Goal: Information Seeking & Learning: Learn about a topic

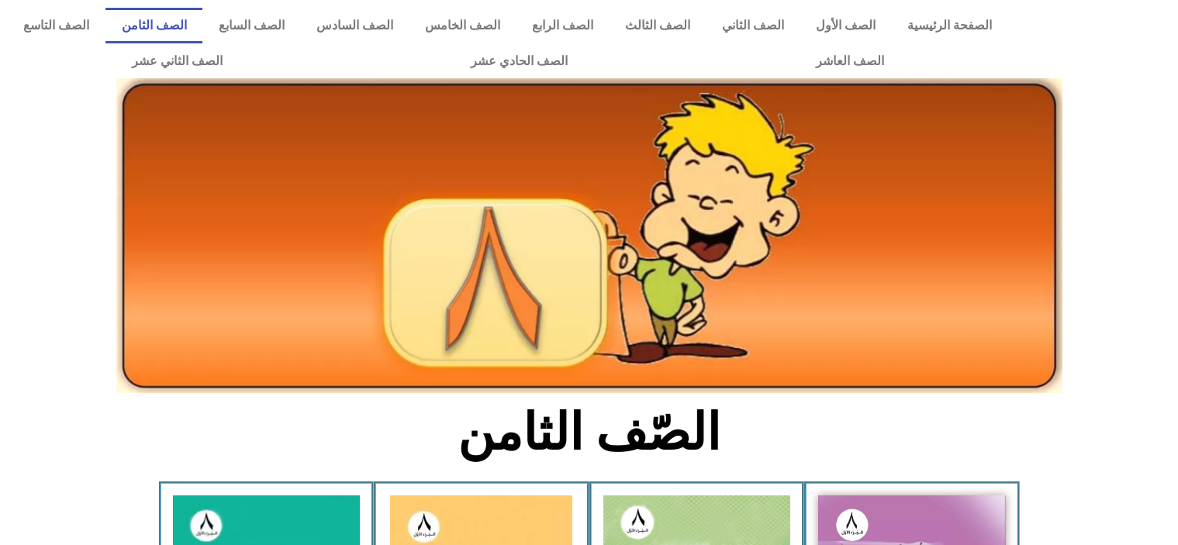
scroll to position [386, 0]
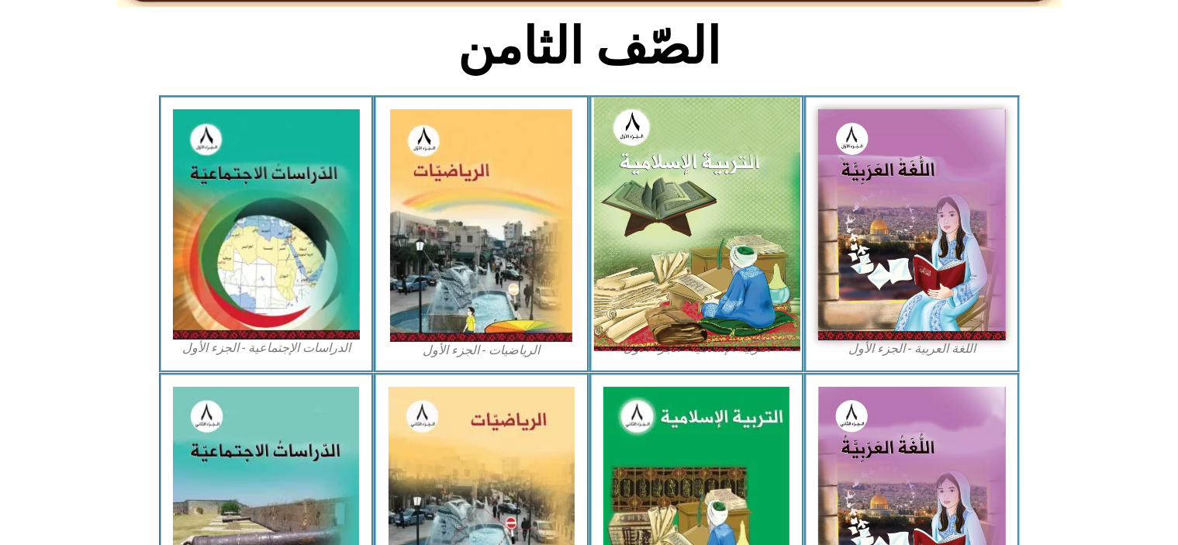
click at [666, 195] on img at bounding box center [696, 225] width 206 height 254
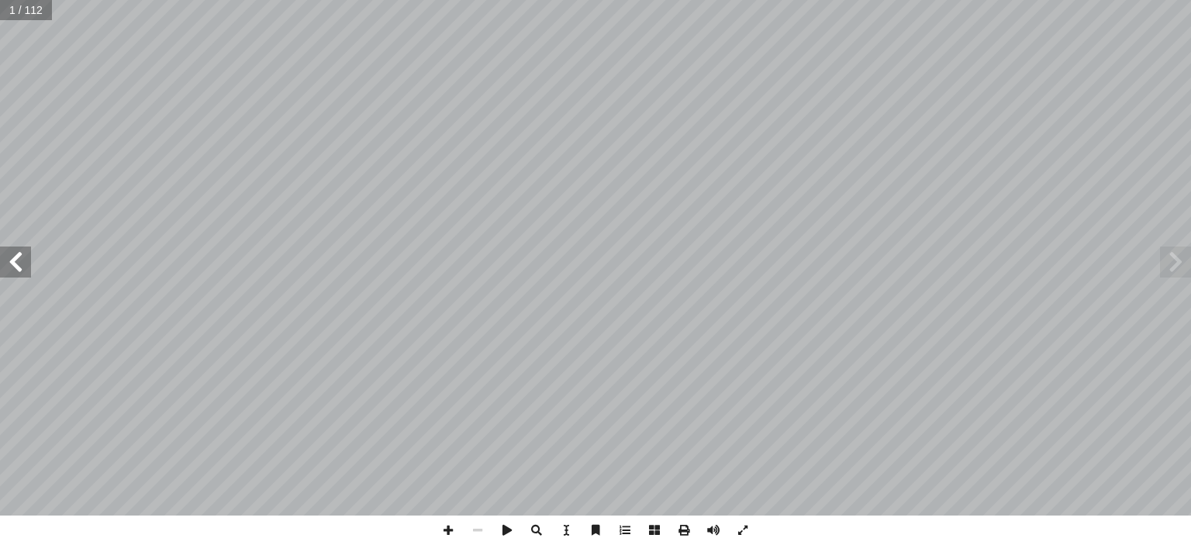
click at [28, 264] on span at bounding box center [15, 262] width 31 height 31
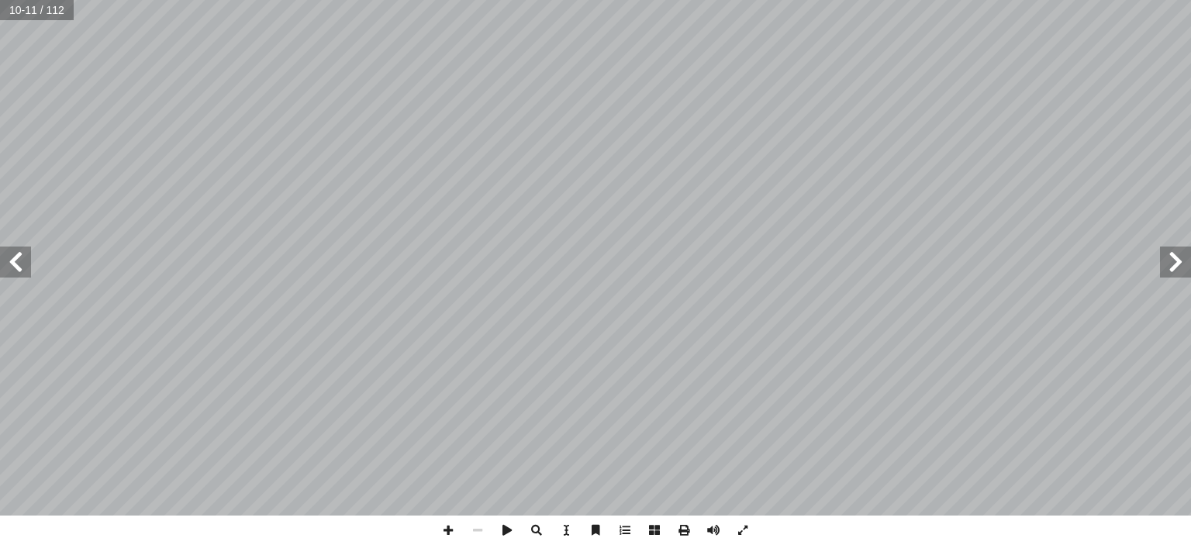
click at [28, 264] on span at bounding box center [15, 262] width 31 height 31
click at [441, 527] on span at bounding box center [448, 530] width 29 height 29
click at [453, 533] on span at bounding box center [448, 530] width 29 height 29
